Goal: Find specific page/section

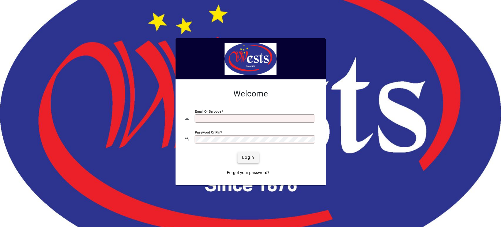
type input "**********"
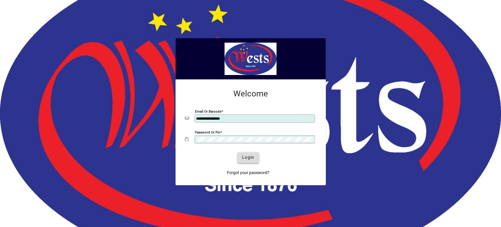
click at [252, 157] on span "Login" at bounding box center [248, 157] width 12 height 6
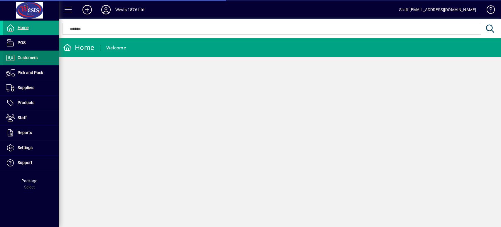
click at [42, 58] on span at bounding box center [31, 58] width 56 height 14
